Goal: Transaction & Acquisition: Purchase product/service

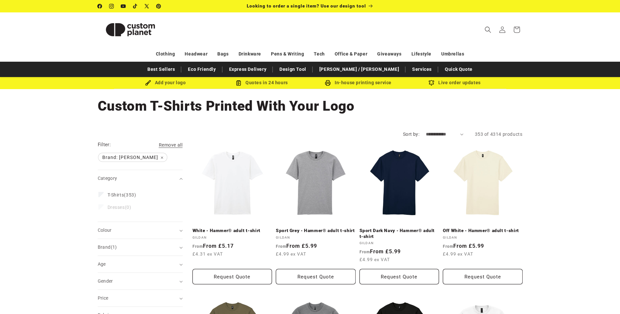
scroll to position [65, 0]
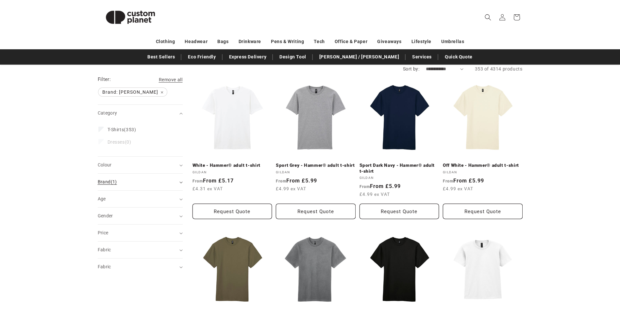
click at [101, 183] on span "Brand (1)" at bounding box center [107, 181] width 19 height 5
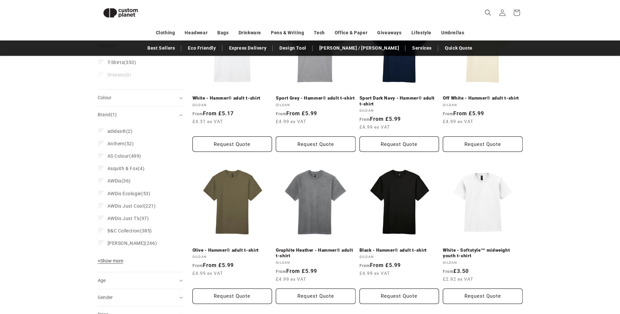
scroll to position [122, 0]
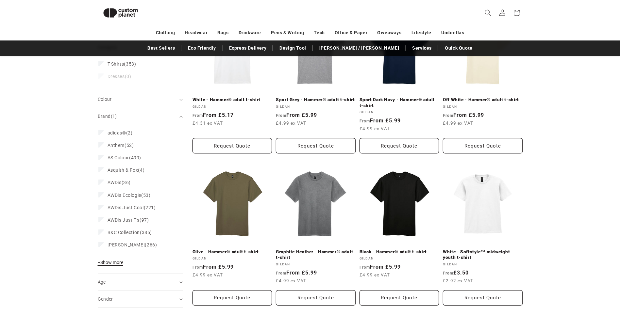
click at [105, 263] on span "+ Show more" at bounding box center [110, 262] width 25 height 5
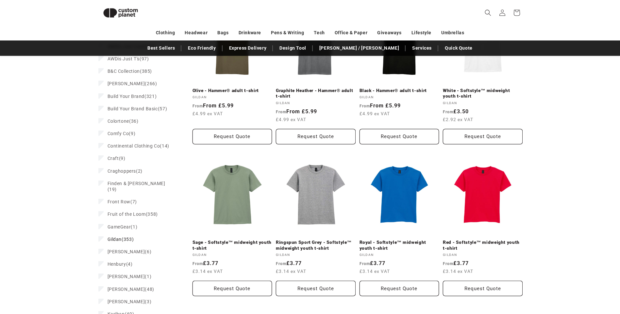
scroll to position [286, 0]
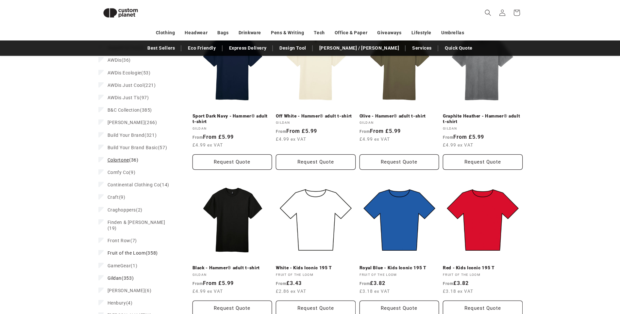
scroll to position [259, 0]
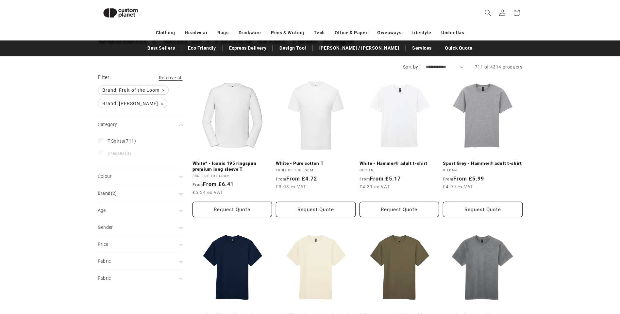
scroll to position [57, 0]
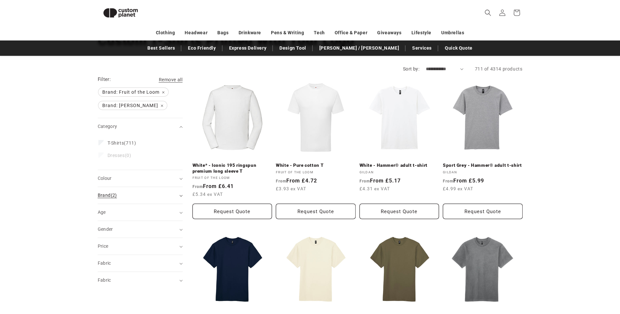
click at [109, 194] on span "Brand (2)" at bounding box center [107, 195] width 19 height 5
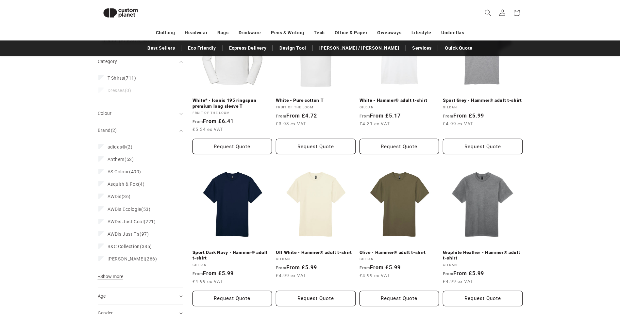
scroll to position [122, 0]
click at [107, 275] on span "+ Show more" at bounding box center [110, 276] width 25 height 5
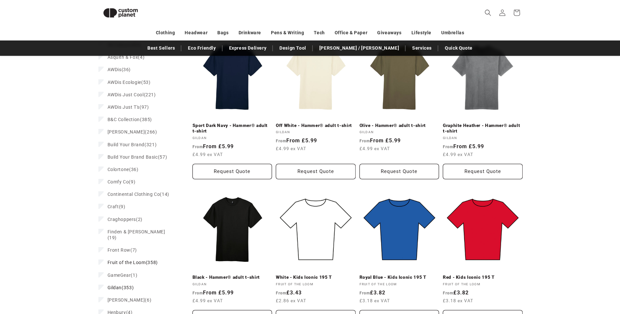
scroll to position [253, 0]
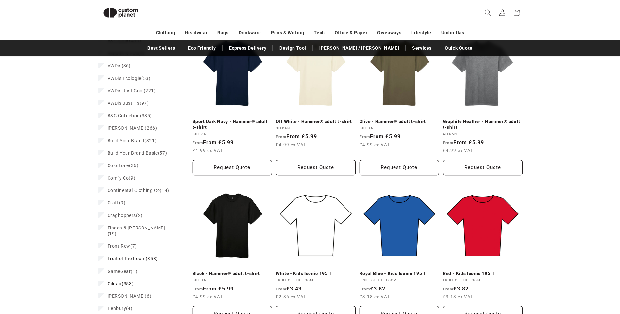
click at [101, 282] on icon at bounding box center [101, 283] width 4 height 2
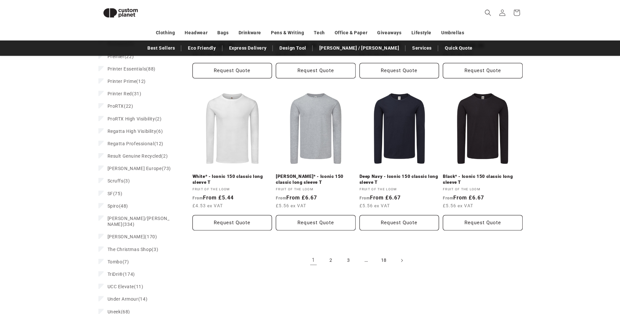
scroll to position [655, 0]
click at [333, 253] on link "2" at bounding box center [331, 259] width 14 height 14
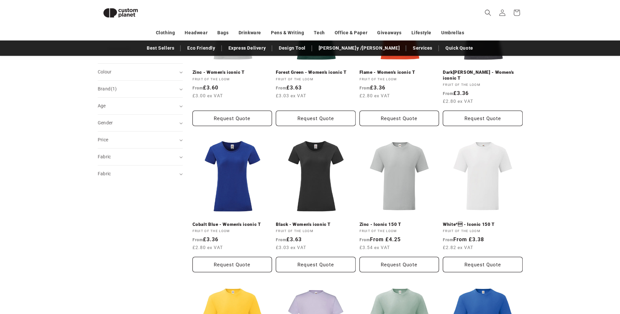
scroll to position [187, 0]
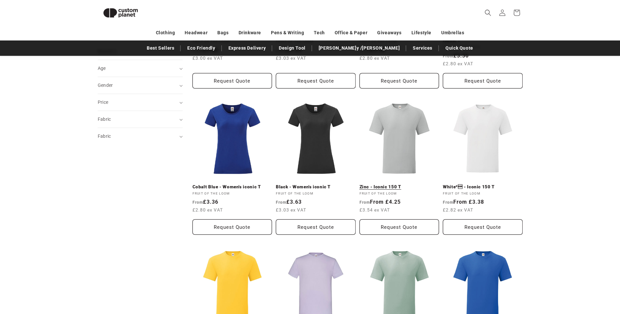
click at [404, 184] on link "Zinc - Iconic 150 T" at bounding box center [399, 187] width 80 height 6
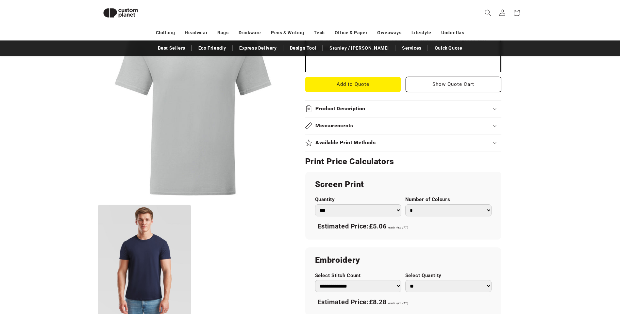
scroll to position [253, 0]
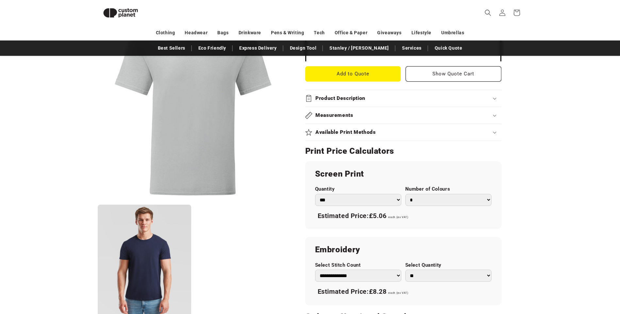
click at [326, 202] on select "*** *** *** **** **** **** ***** *****" at bounding box center [358, 200] width 86 height 12
select select "***"
click at [315, 194] on select "*** *** *** **** **** **** ***** *****" at bounding box center [358, 200] width 86 height 12
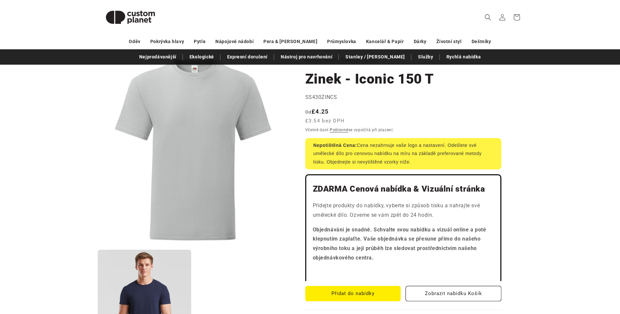
scroll to position [0, 0]
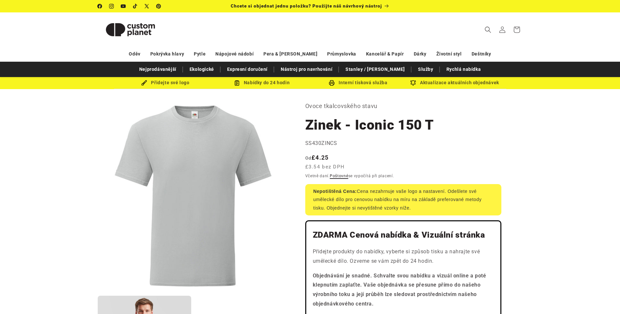
click at [346, 177] on link "Poštovné" at bounding box center [339, 176] width 19 height 5
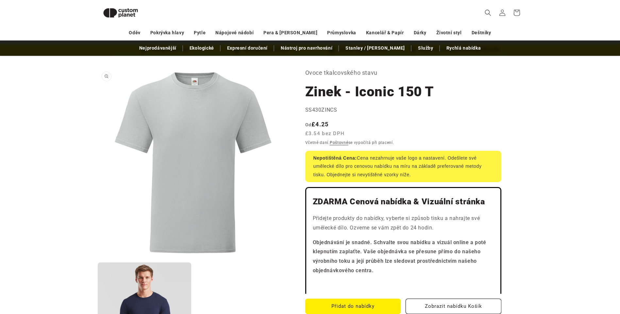
scroll to position [24, 0]
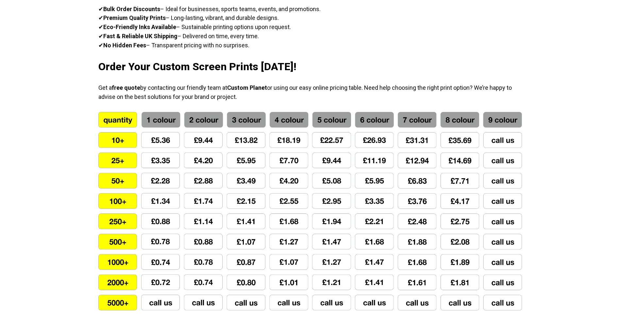
scroll to position [458, 0]
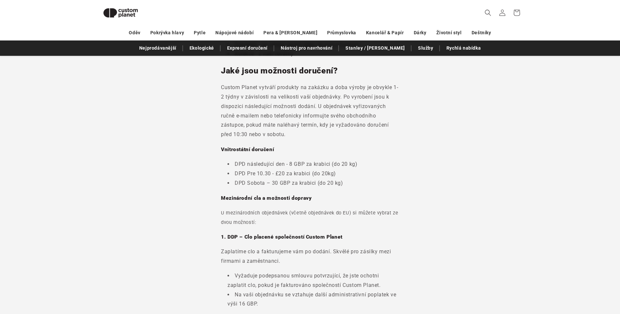
scroll to position [57, 0]
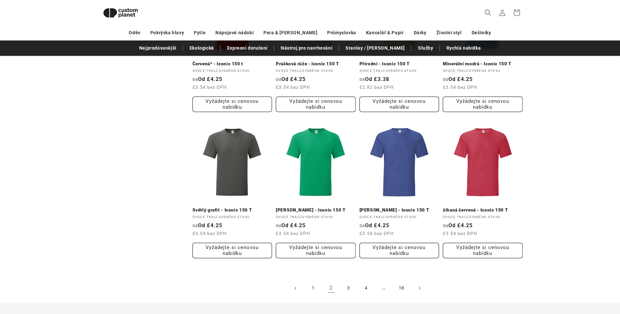
scroll to position [669, 0]
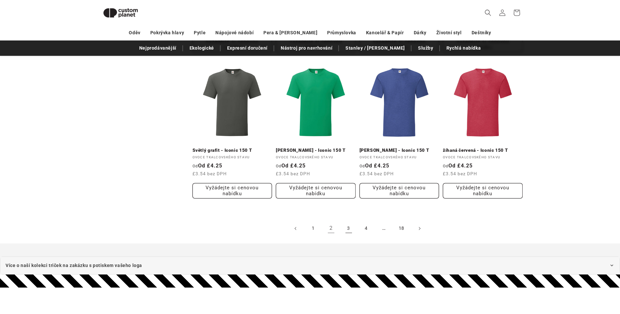
click at [348, 229] on link "3" at bounding box center [349, 229] width 14 height 14
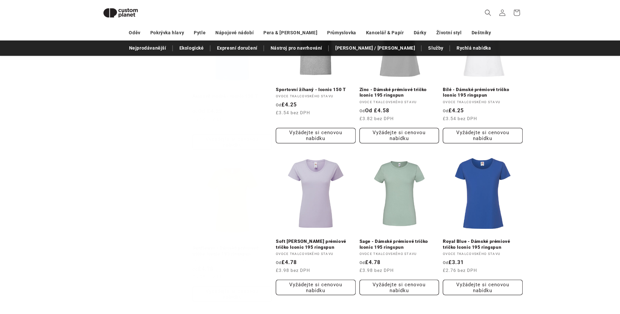
scroll to position [612, 0]
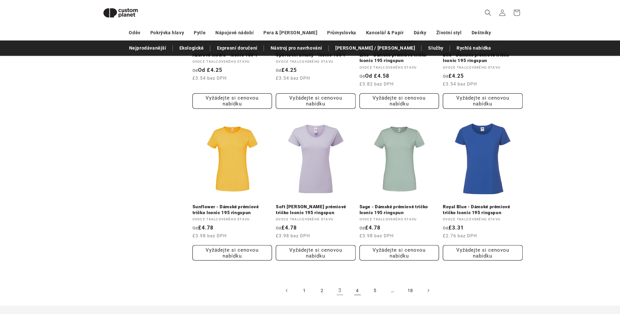
click at [358, 292] on link "4" at bounding box center [357, 291] width 14 height 14
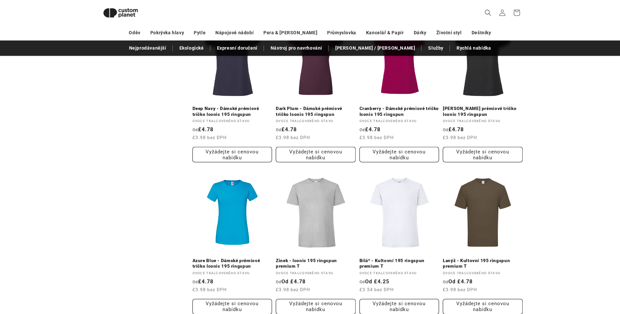
scroll to position [481, 0]
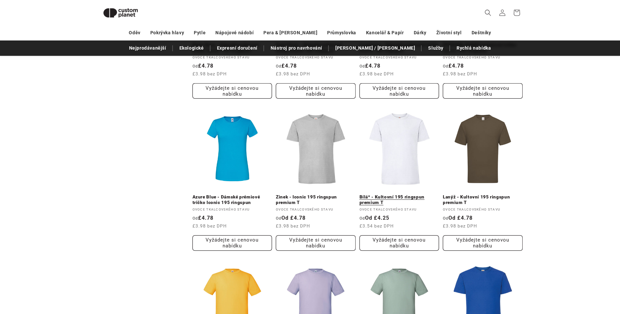
click at [399, 194] on link "Bílá* - Kultovní 195 ringspun premium T" at bounding box center [399, 199] width 80 height 11
click at [316, 194] on link "Zinek - Iconic 195 ringspun premium T" at bounding box center [316, 199] width 80 height 11
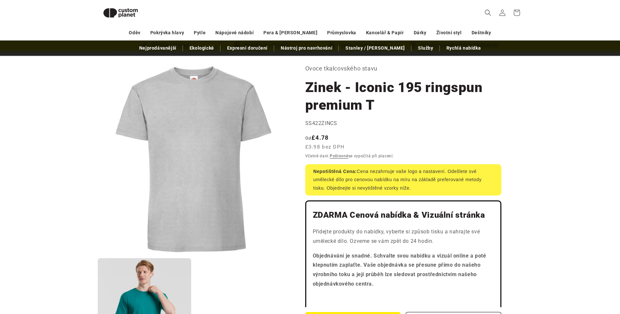
scroll to position [24, 0]
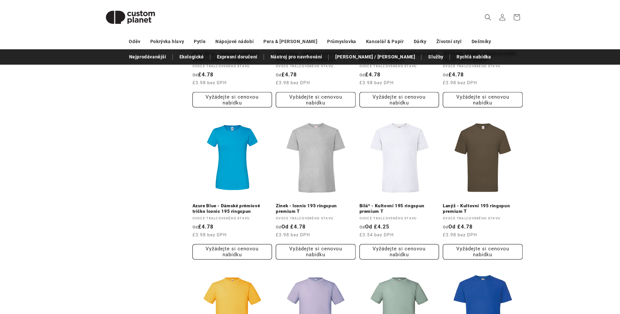
scroll to position [481, 0]
click at [386, 203] on link "Bílá* - Kultovní 195 ringspun premium T" at bounding box center [399, 208] width 80 height 11
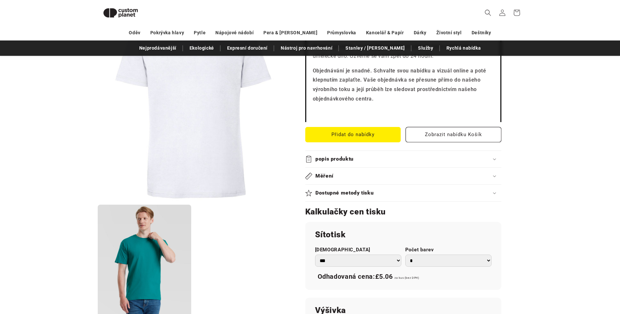
scroll to position [253, 0]
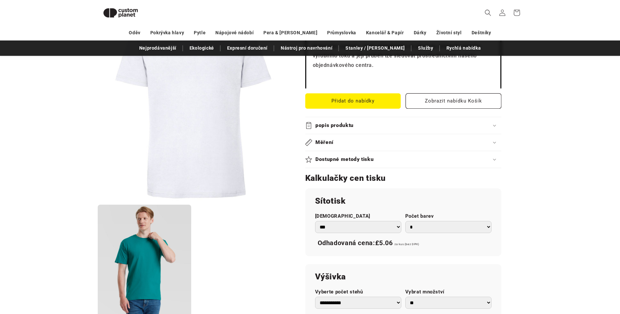
click at [393, 228] on select "*** *** *** **** **** **** ***** *****" at bounding box center [358, 227] width 86 height 12
select select "***"
click at [315, 221] on select "*** *** *** **** **** **** ***** *****" at bounding box center [358, 227] width 86 height 12
click at [482, 227] on select "* * * * * * *" at bounding box center [448, 227] width 86 height 12
click at [524, 189] on div "Přeskočit na informace o produktu Otevřít médium 1 v modálním okně Otevřít médi…" at bounding box center [310, 166] width 458 height 652
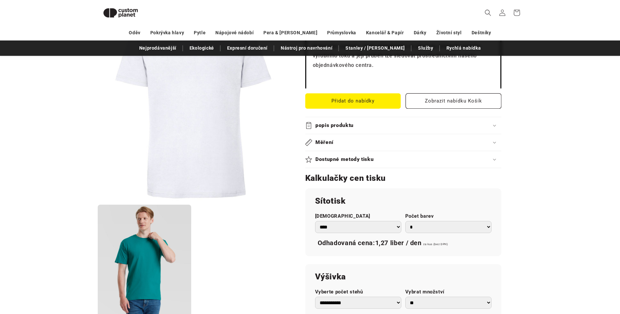
scroll to position [285, 0]
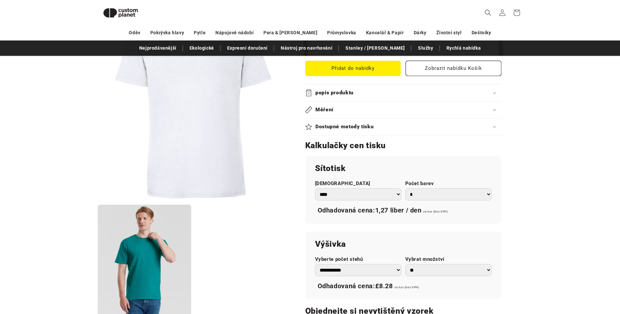
click at [488, 194] on select "* * * * * * *" at bounding box center [448, 195] width 86 height 12
click at [489, 194] on select "* * * * * * *" at bounding box center [448, 195] width 86 height 12
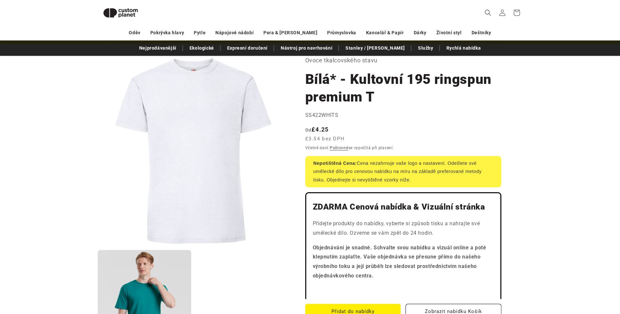
scroll to position [24, 0]
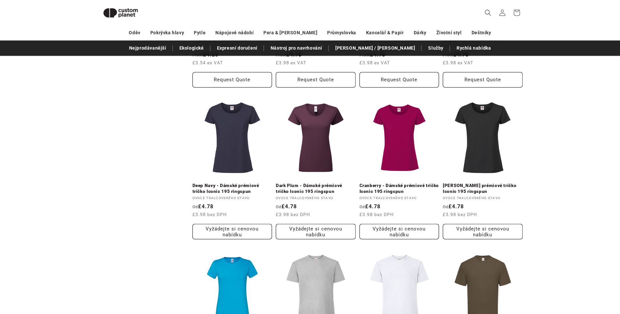
scroll to position [309, 0]
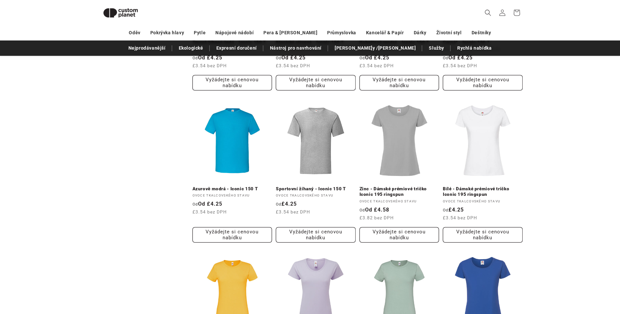
scroll to position [473, 0]
click at [225, 186] on link "Azurově modrá - Iconic 150 T" at bounding box center [232, 189] width 80 height 6
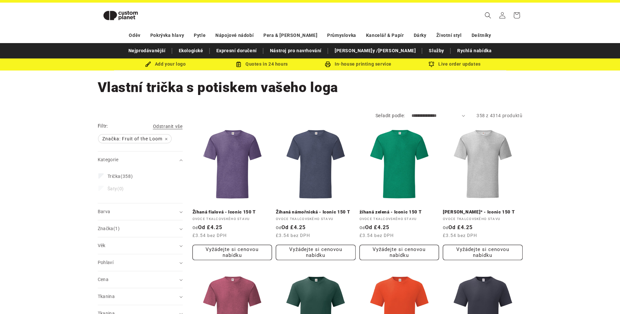
scroll to position [0, 0]
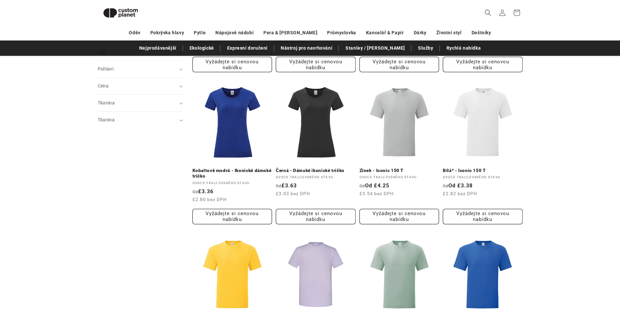
scroll to position [202, 0]
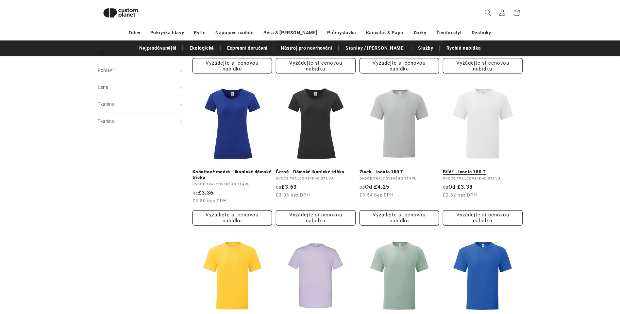
click at [471, 169] on link "Bílá* - Iconic 150 T" at bounding box center [483, 172] width 80 height 6
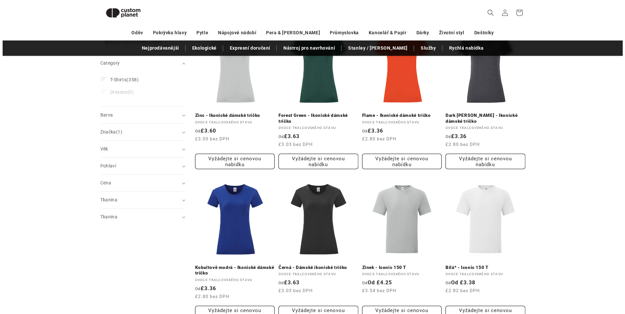
scroll to position [104, 0]
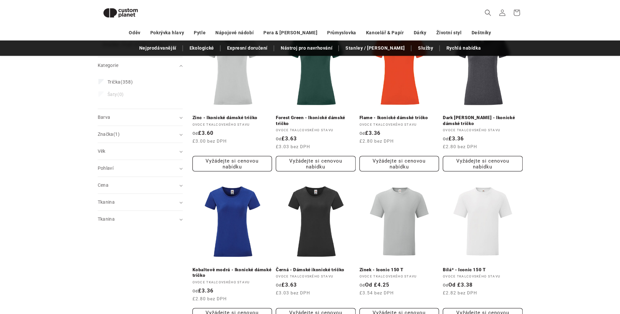
click at [488, 11] on icon "Search" at bounding box center [488, 12] width 7 height 7
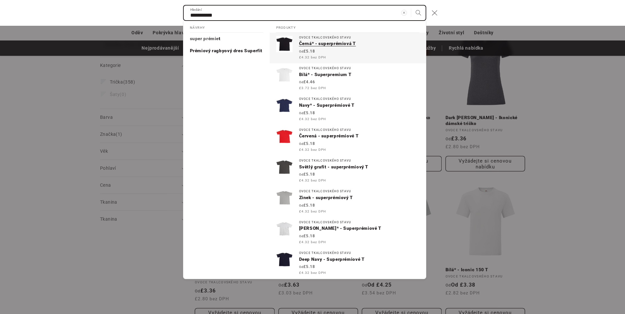
type input "**********"
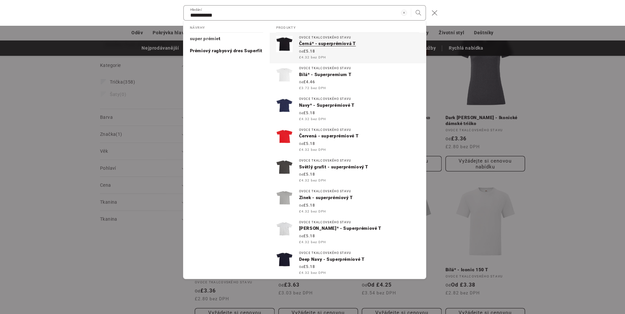
click at [326, 44] on p "Černá* - superprémiová T" at bounding box center [359, 44] width 120 height 6
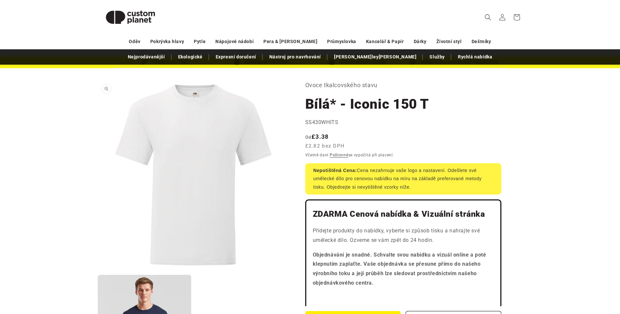
scroll to position [33, 0]
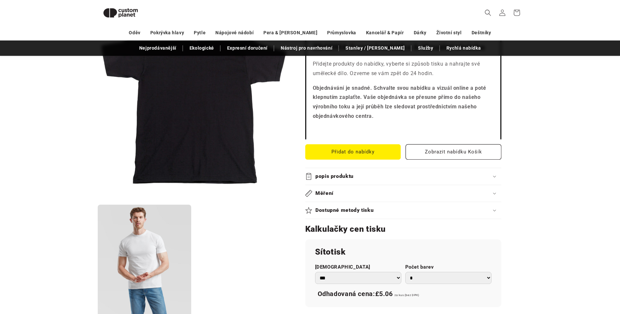
scroll to position [253, 0]
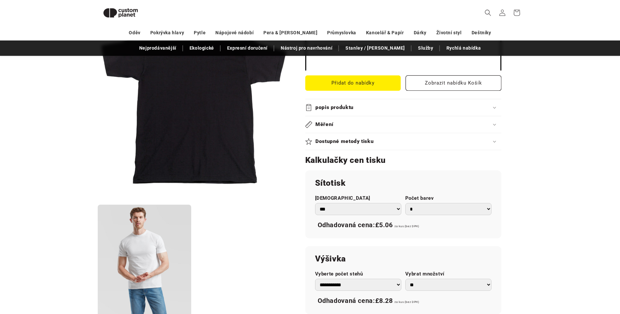
click at [494, 142] on icon at bounding box center [494, 142] width 3 height 2
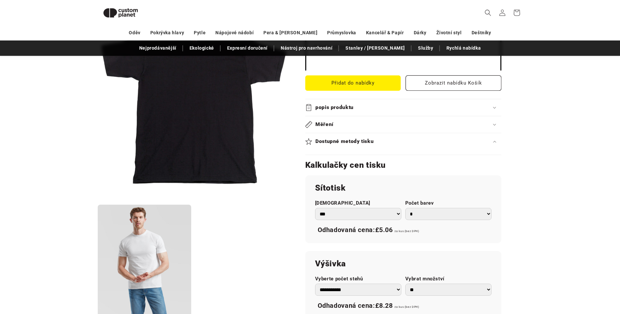
click at [496, 125] on icon at bounding box center [494, 125] width 3 height 2
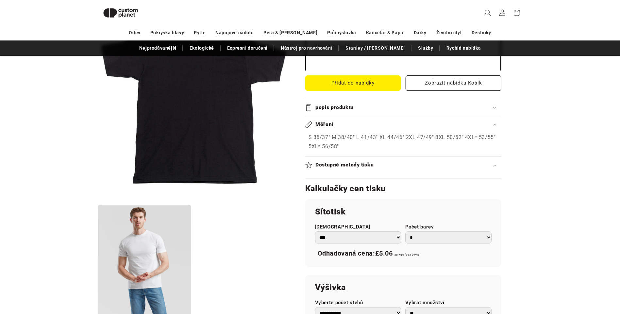
click at [496, 107] on icon at bounding box center [494, 108] width 3 height 2
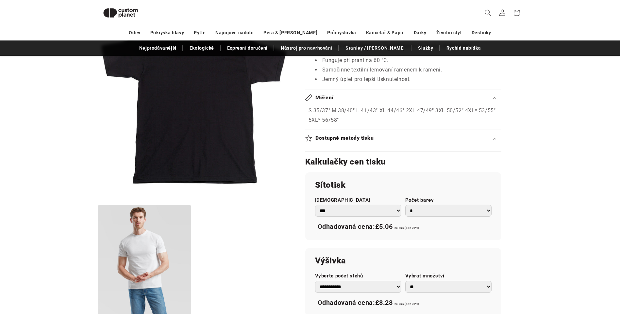
scroll to position [416, 0]
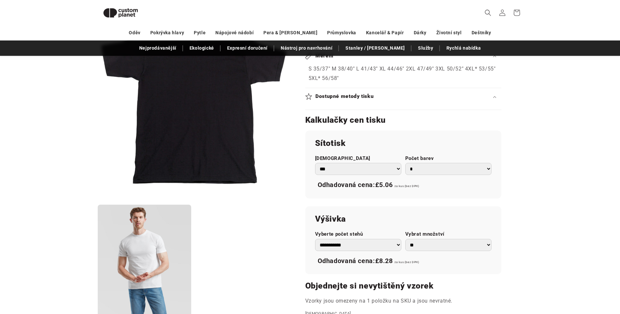
click at [387, 169] on select "*** *** *** **** **** **** ***** *****" at bounding box center [358, 169] width 86 height 12
select select "***"
click at [315, 163] on select "*** *** *** **** **** **** ***** *****" at bounding box center [358, 169] width 86 height 12
click at [489, 168] on select "* * * * * * *" at bounding box center [448, 169] width 86 height 12
select select "*"
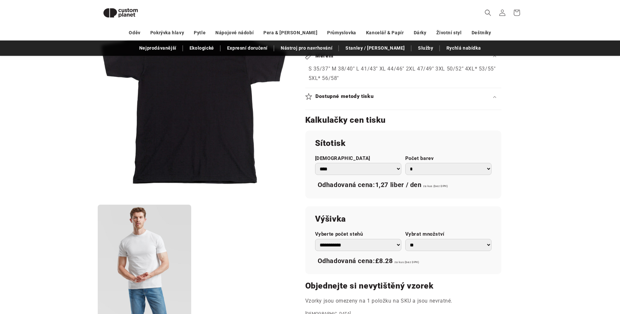
click at [405, 163] on select "* * * * * * *" at bounding box center [448, 169] width 86 height 12
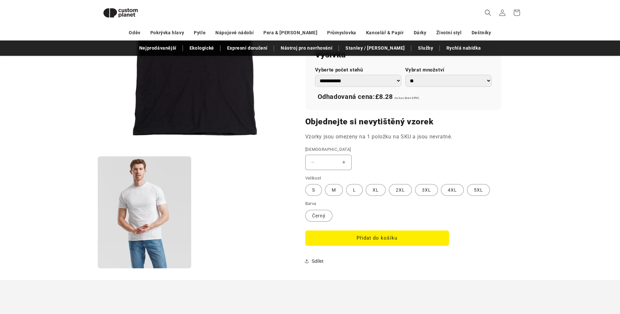
scroll to position [547, 0]
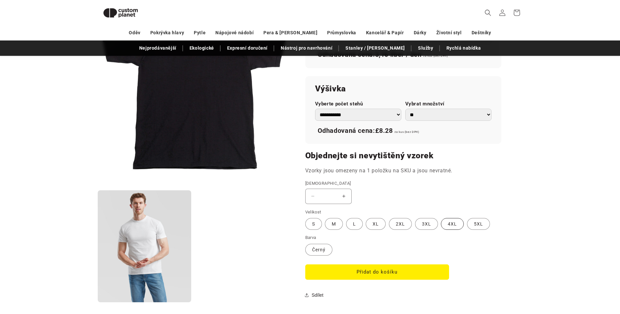
click at [448, 224] on font "4XL" at bounding box center [452, 224] width 9 height 5
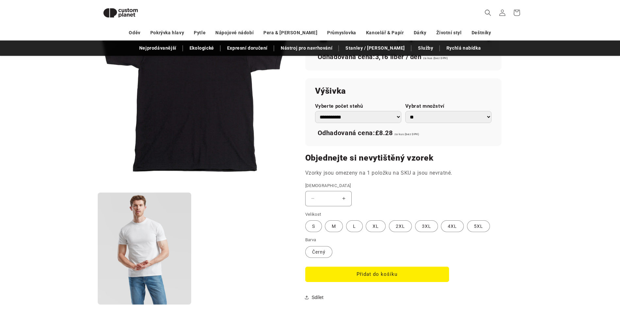
scroll to position [547, 0]
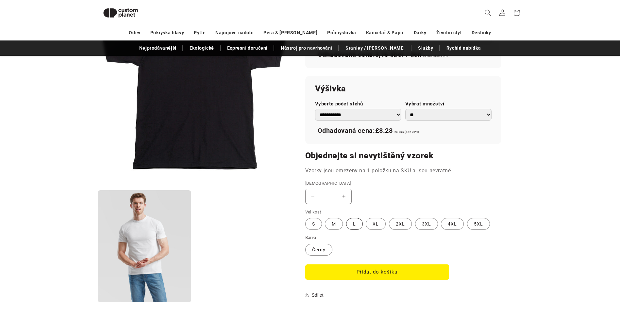
click at [355, 225] on font "L" at bounding box center [354, 224] width 3 height 5
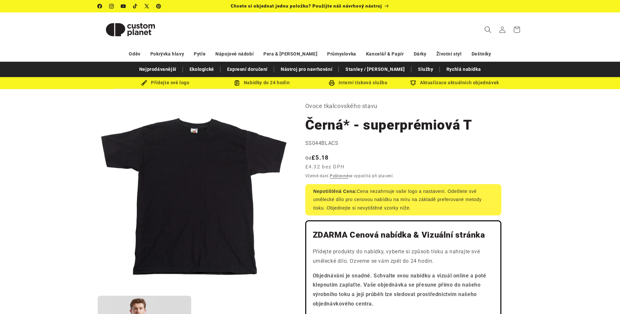
click at [489, 28] on icon "Hledání" at bounding box center [487, 29] width 7 height 7
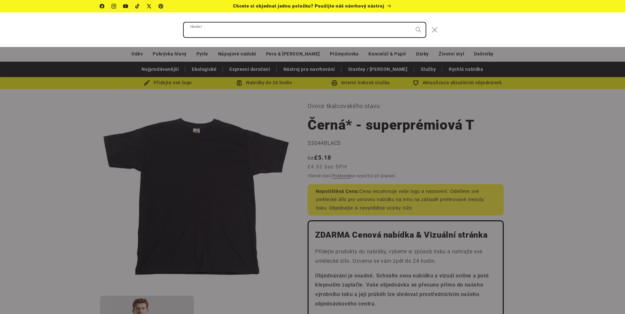
click at [238, 35] on input "Hledání" at bounding box center [305, 30] width 242 height 15
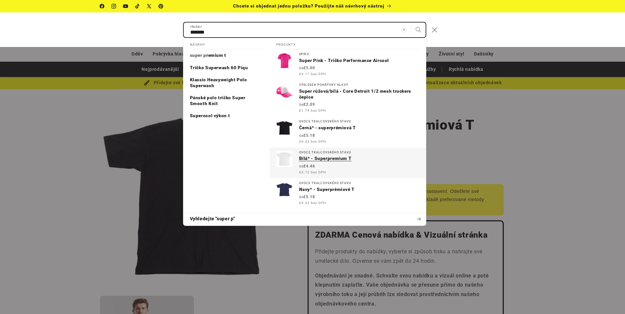
type input "*******"
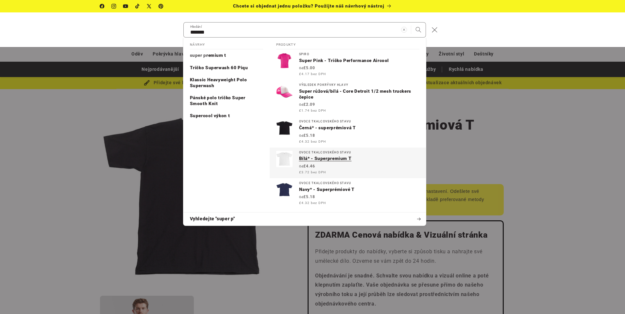
click at [318, 157] on p "Bílá* - Superpremium T" at bounding box center [359, 159] width 120 height 6
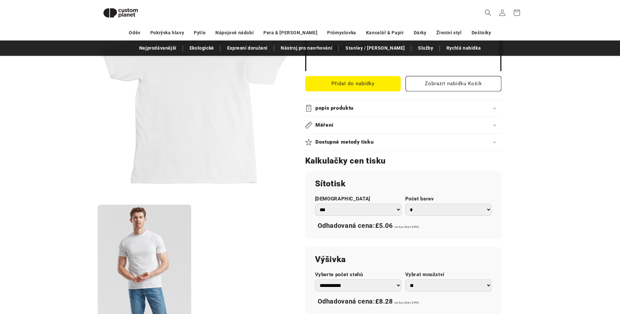
scroll to position [253, 0]
click at [393, 213] on select "*** *** *** **** **** **** ***** *****" at bounding box center [358, 209] width 86 height 12
click at [315, 203] on select "*** *** *** **** **** **** ***** *****" at bounding box center [358, 209] width 86 height 12
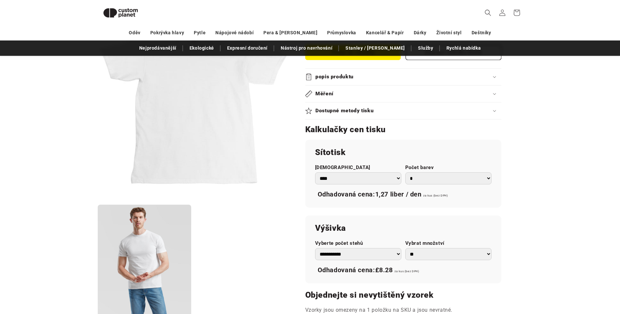
scroll to position [285, 0]
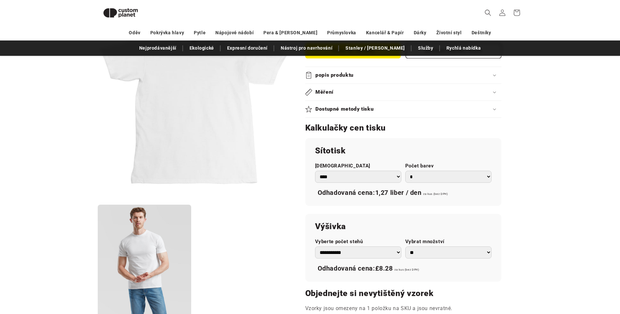
click at [397, 177] on select "*** *** *** **** **** **** ***** *****" at bounding box center [358, 177] width 86 height 12
select select "****"
click at [315, 171] on select "*** *** *** **** **** **** ***** *****" at bounding box center [358, 177] width 86 height 12
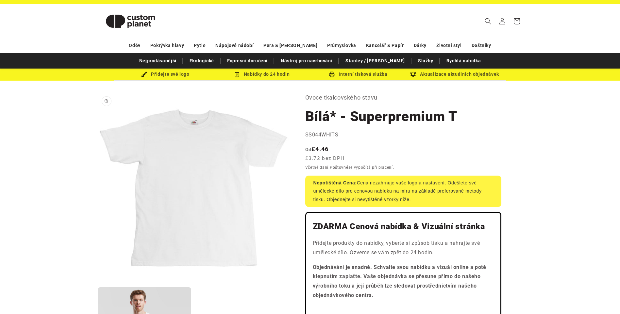
scroll to position [0, 0]
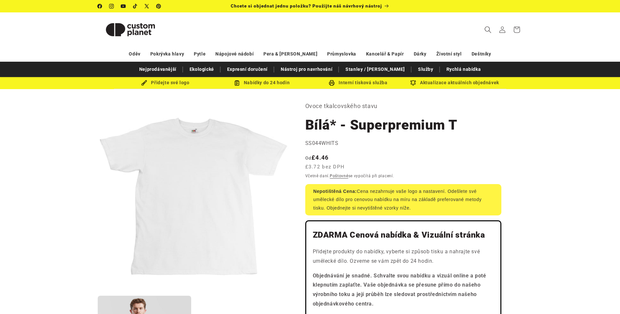
click at [487, 28] on icon "Hledání" at bounding box center [487, 29] width 7 height 7
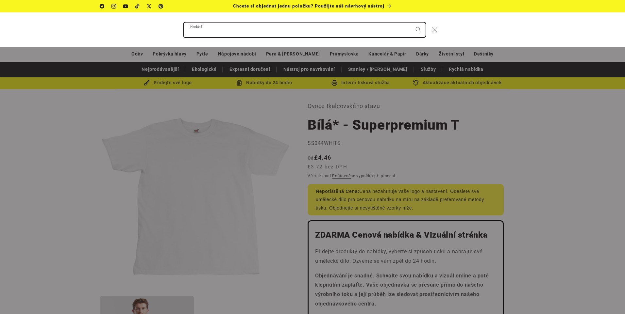
click at [210, 32] on input "Hledání" at bounding box center [305, 30] width 242 height 15
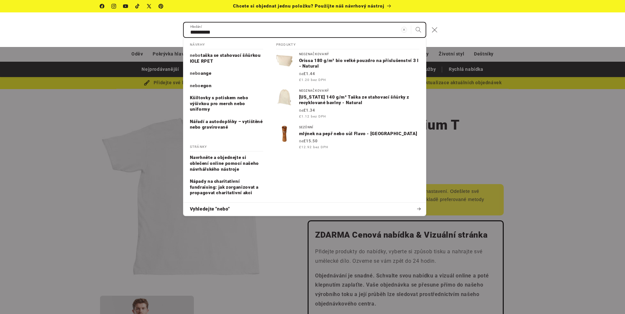
type input "**********"
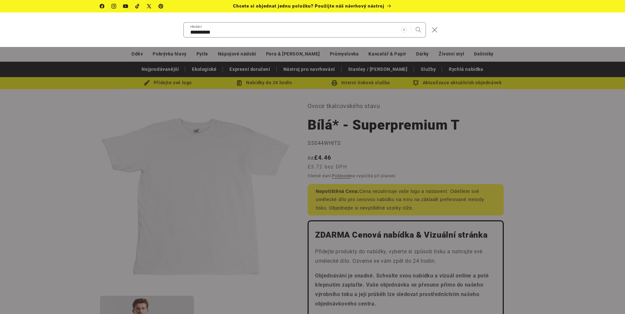
click at [0, 30] on div "Hledání" at bounding box center [0, 30] width 0 height 0
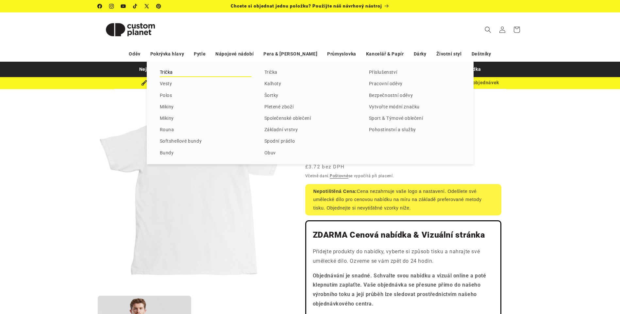
click at [163, 71] on link "Trička" at bounding box center [206, 72] width 92 height 9
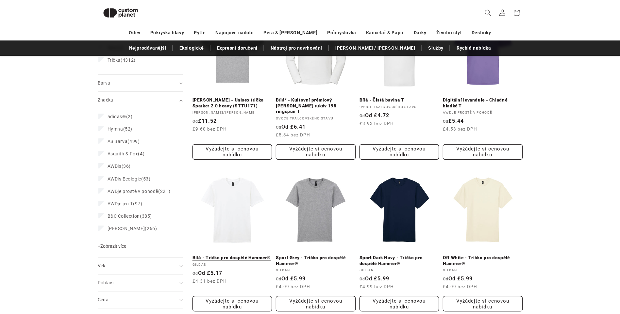
scroll to position [155, 0]
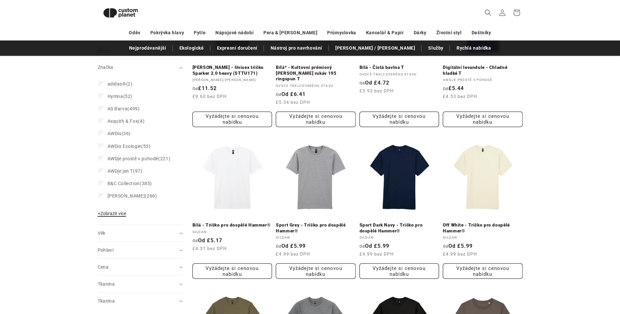
click at [120, 216] on span "+ Zobrazit více" at bounding box center [112, 213] width 28 height 5
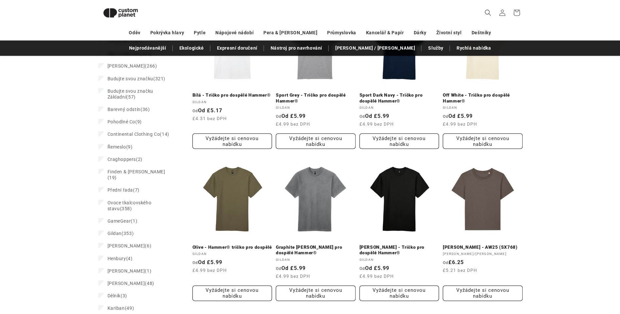
scroll to position [285, 0]
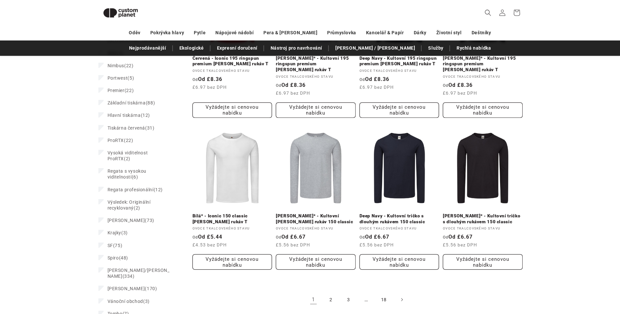
scroll to position [735, 0]
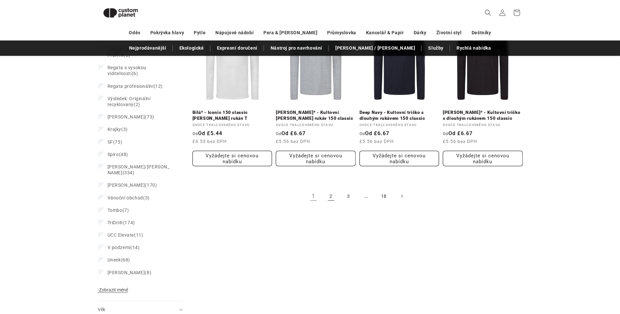
click at [332, 189] on link "2" at bounding box center [331, 196] width 14 height 14
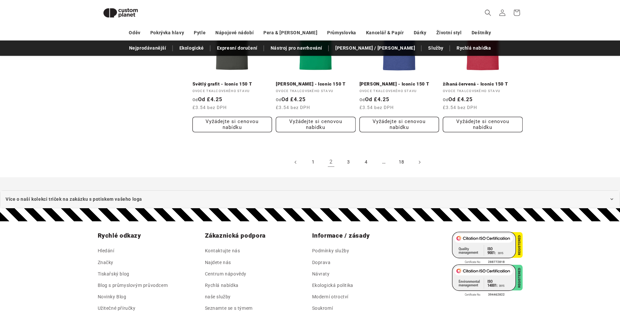
scroll to position [743, 0]
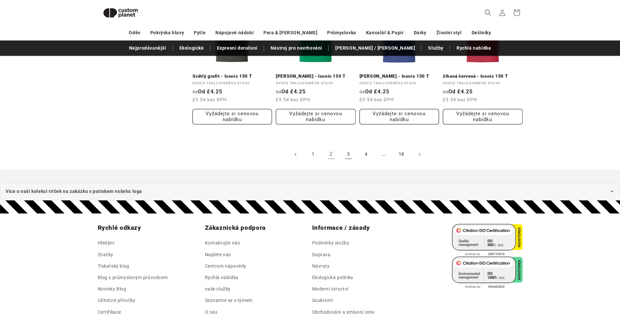
click at [347, 154] on link "3" at bounding box center [349, 154] width 14 height 14
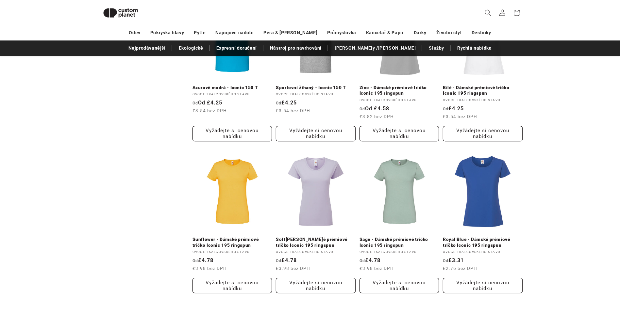
scroll to position [677, 0]
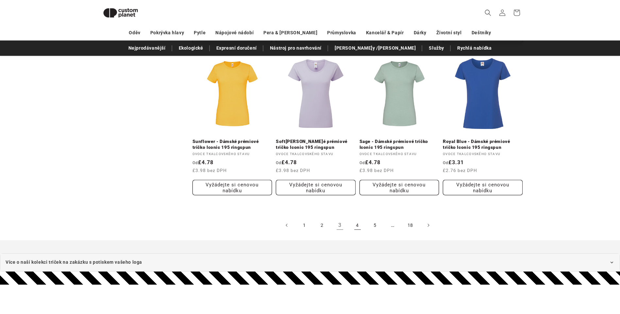
click at [357, 226] on link "4" at bounding box center [357, 225] width 14 height 14
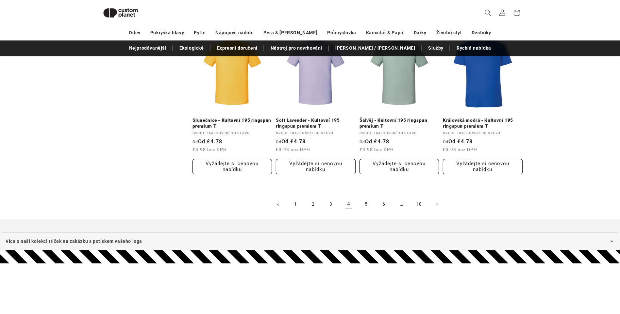
scroll to position [710, 0]
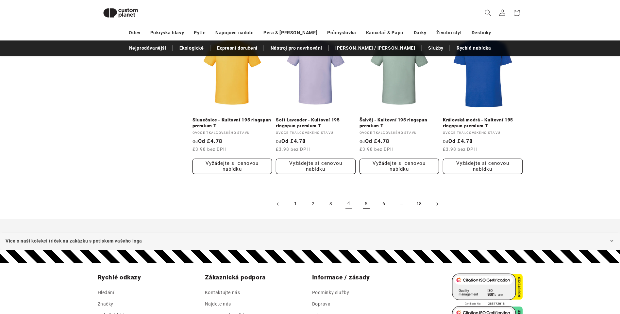
click at [366, 203] on link "5" at bounding box center [366, 204] width 14 height 14
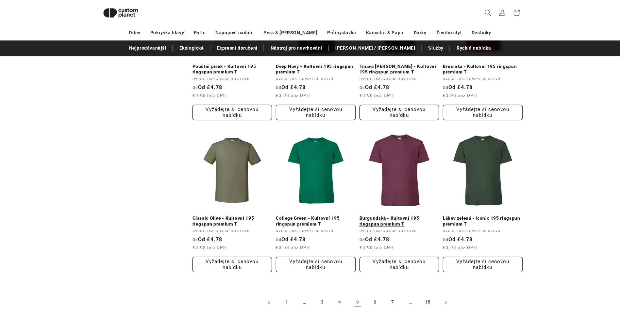
scroll to position [710, 0]
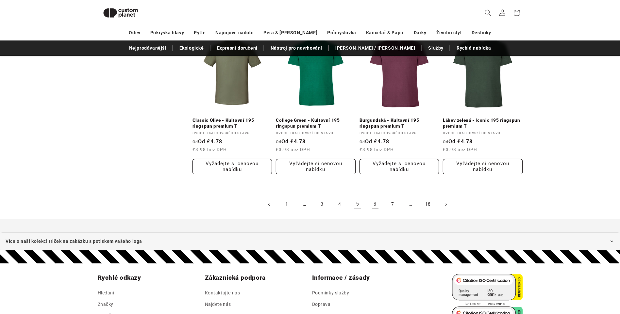
click at [375, 205] on link "6" at bounding box center [375, 204] width 14 height 14
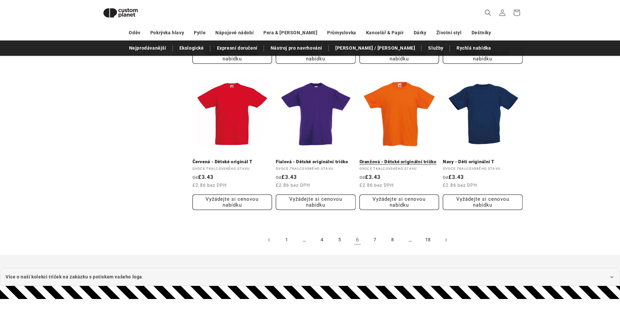
scroll to position [677, 0]
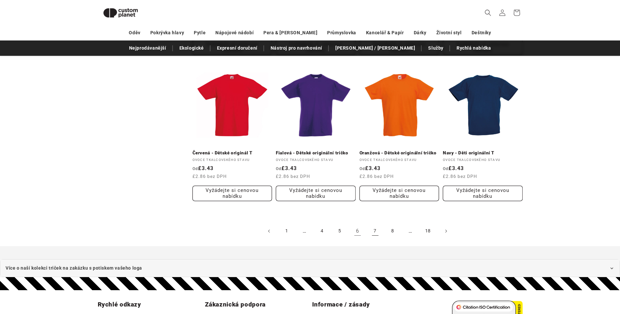
click at [373, 224] on link "7" at bounding box center [375, 231] width 14 height 14
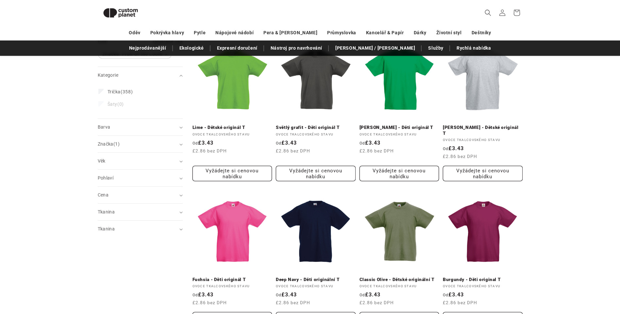
scroll to position [166, 0]
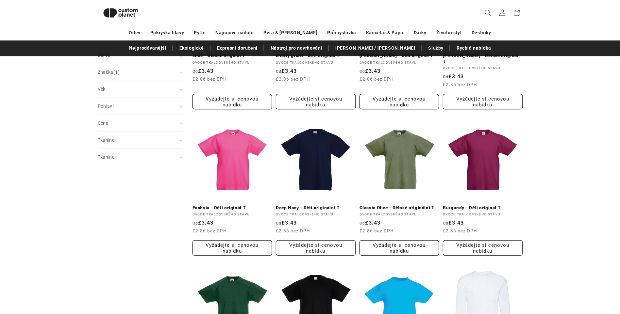
drag, startPoint x: 570, startPoint y: 165, endPoint x: 563, endPoint y: 150, distance: 16.5
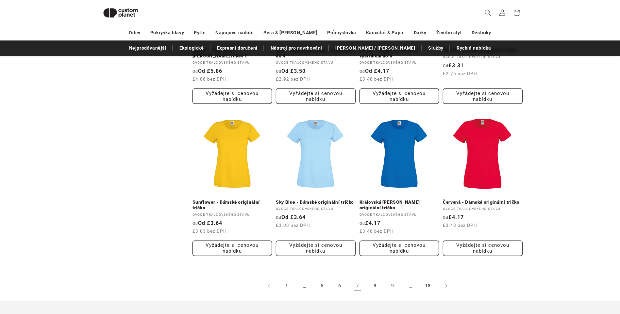
scroll to position [624, 0]
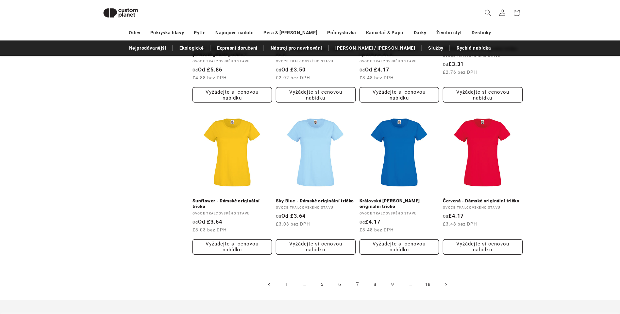
click at [377, 281] on link "8" at bounding box center [375, 285] width 14 height 14
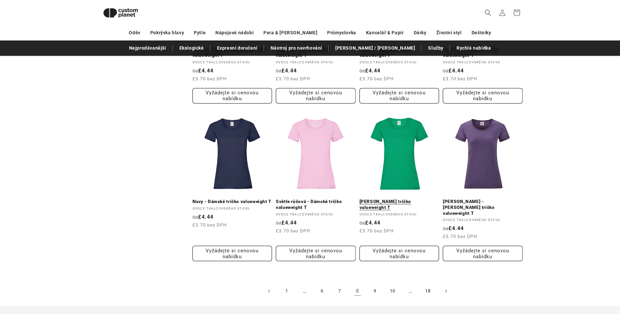
scroll to position [677, 0]
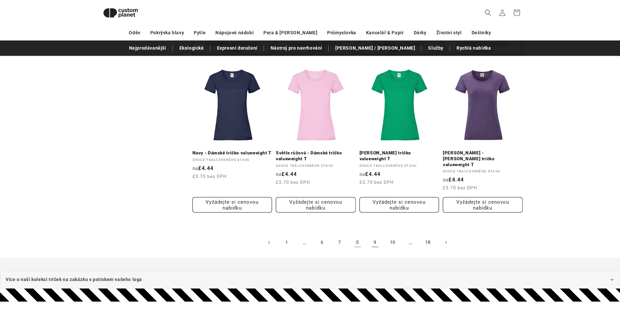
click at [376, 238] on link "9" at bounding box center [375, 243] width 14 height 14
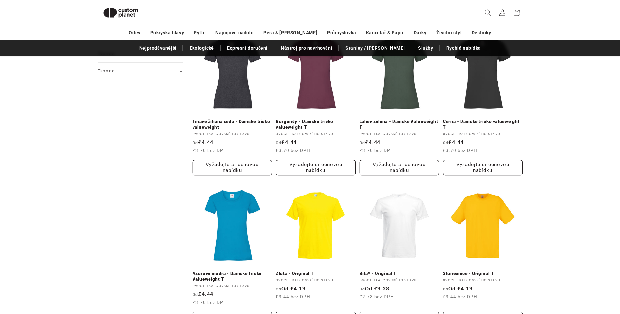
scroll to position [351, 0]
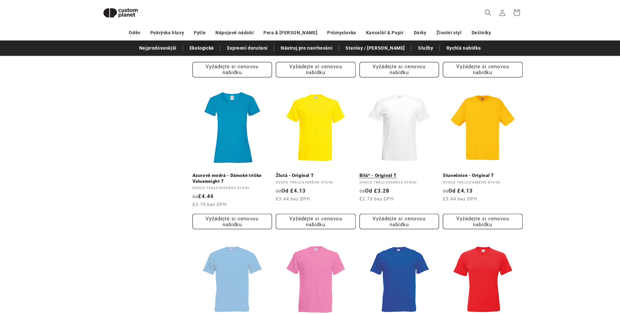
click at [396, 173] on link "Bílá* - Originál T" at bounding box center [399, 176] width 80 height 6
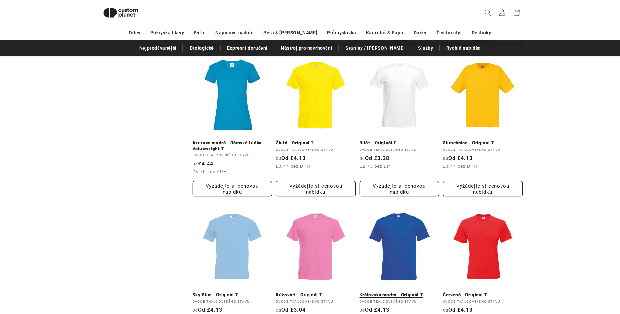
click at [394, 292] on link "Královská modrá - Originál T" at bounding box center [399, 295] width 80 height 6
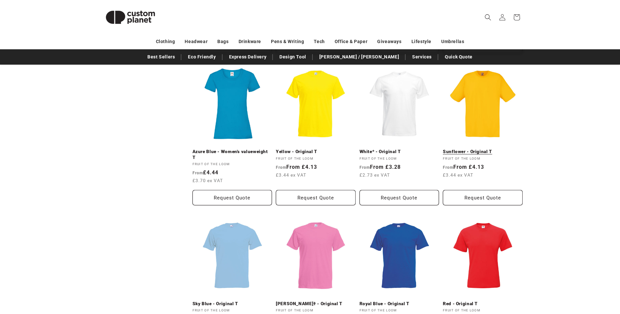
scroll to position [383, 0]
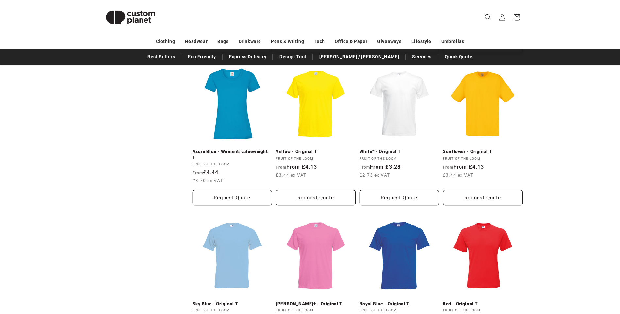
click at [395, 301] on link "Royal Blue - Original T" at bounding box center [399, 304] width 80 height 6
